Goal: Task Accomplishment & Management: Manage account settings

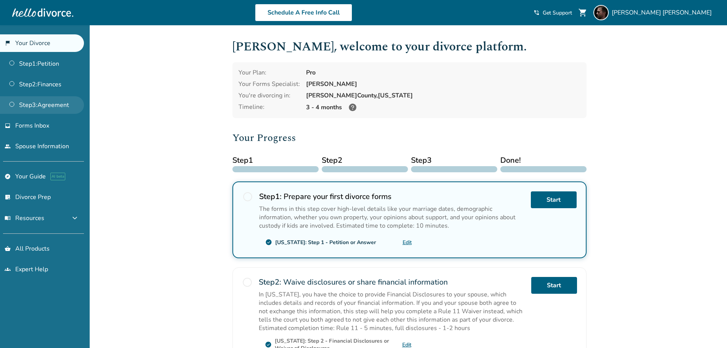
click at [33, 107] on link "Step 3 : Agreement" at bounding box center [42, 105] width 84 height 18
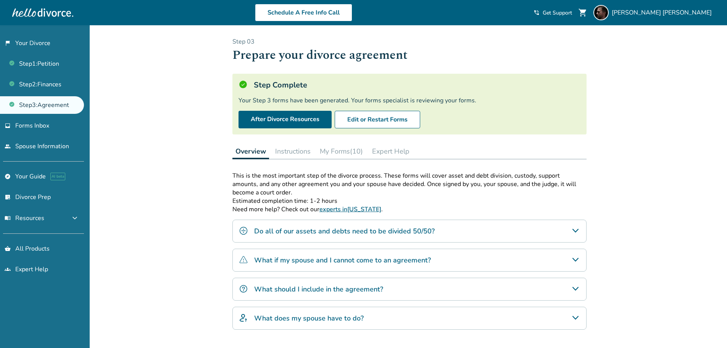
click at [340, 150] on button "My Forms (10)" at bounding box center [341, 150] width 49 height 15
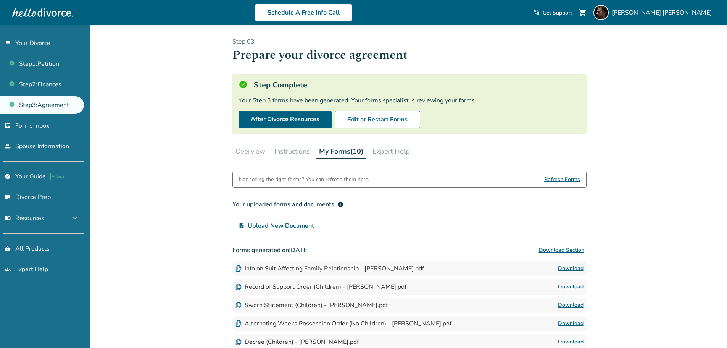
scroll to position [76, 0]
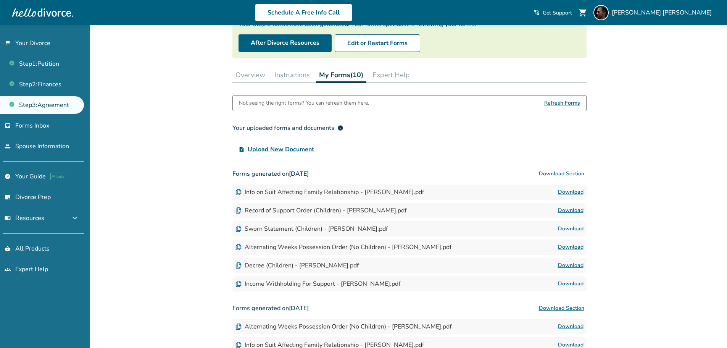
click at [567, 264] on link "Download" at bounding box center [571, 265] width 26 height 9
